Goal: Use online tool/utility: Use online tool/utility

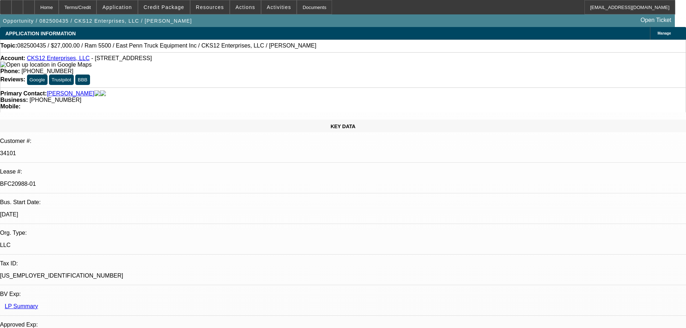
select select "0"
select select "2"
select select "0.1"
select select "4"
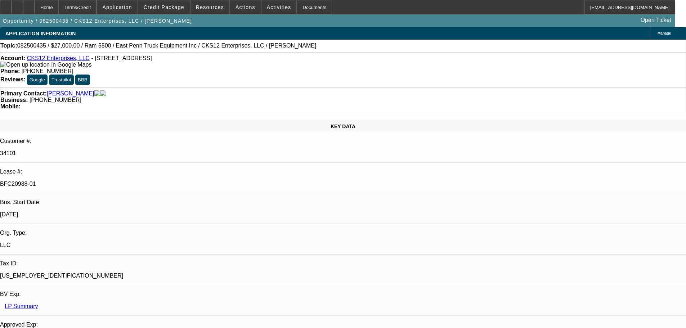
select select "0"
select select "2"
select select "0.1"
select select "4"
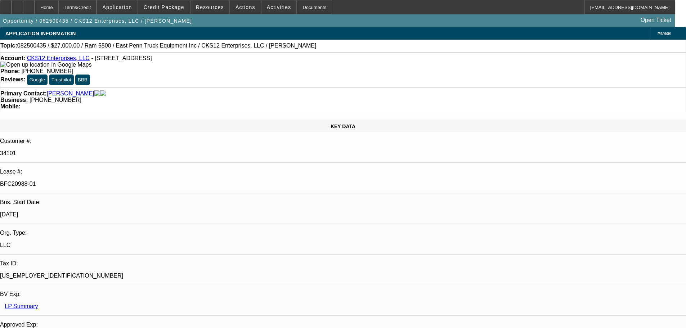
select select "0.15"
select select "2"
select select "0.1"
select select "4"
select select "0"
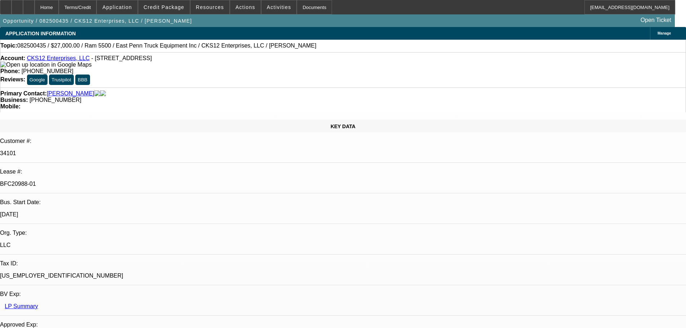
select select "2"
select select "0.1"
select select "4"
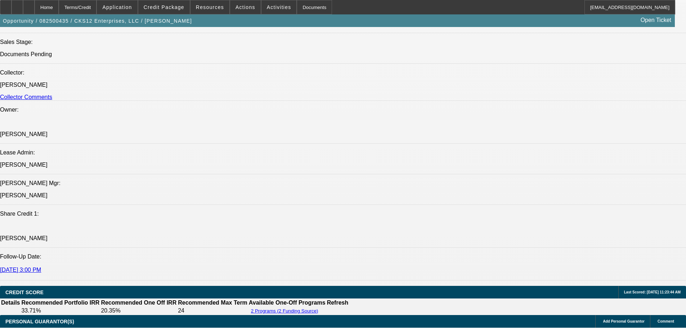
scroll to position [818, 0]
